Goal: Find specific page/section: Find specific page/section

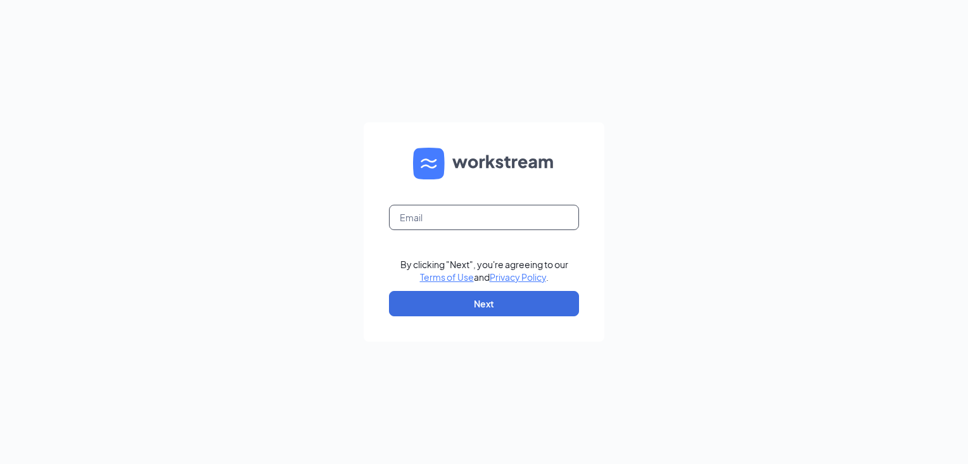
click at [469, 216] on input "text" at bounding box center [484, 217] width 190 height 25
type input "[EMAIL_ADDRESS][DOMAIN_NAME]"
click at [468, 313] on button "Next" at bounding box center [484, 303] width 190 height 25
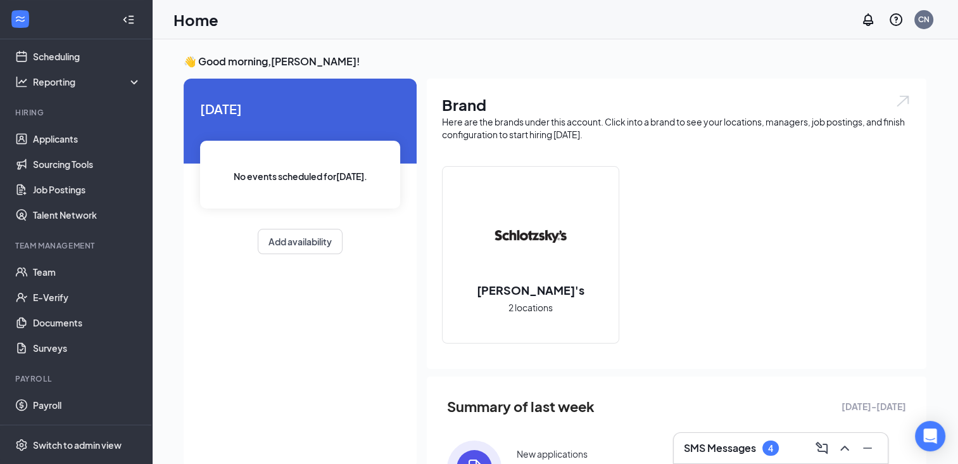
scroll to position [82, 0]
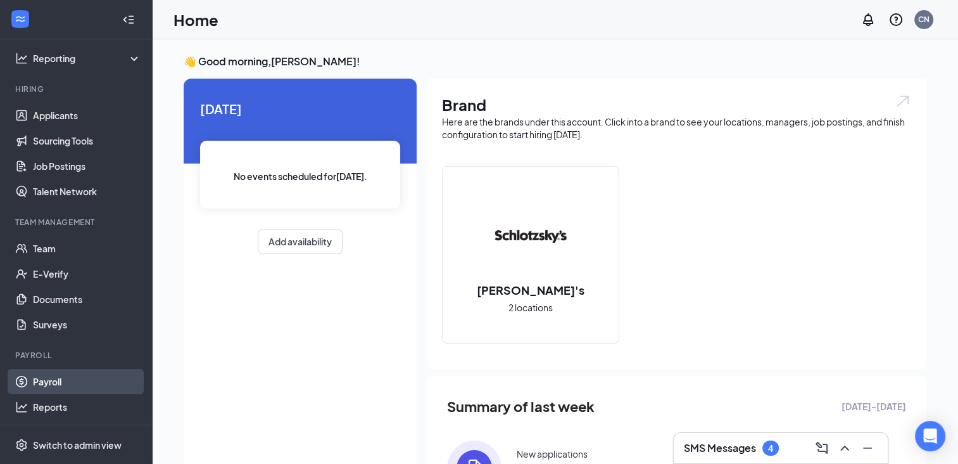
click at [53, 377] on link "Payroll" at bounding box center [87, 381] width 108 height 25
